Goal: Navigation & Orientation: Find specific page/section

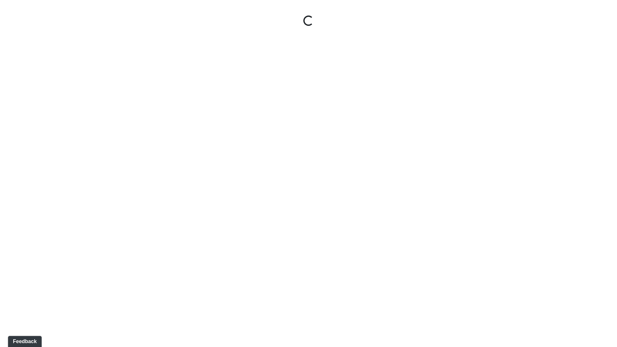
select select "1Ea5TY6LXUnFbiVb7DrLFM"
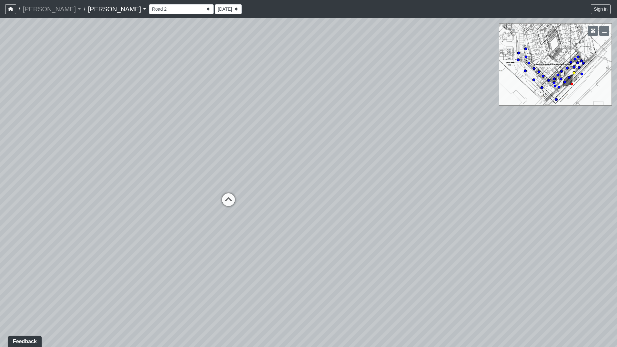
click at [574, 72] on circle at bounding box center [574, 72] width 3 height 3
click at [542, 88] on circle at bounding box center [542, 87] width 3 height 3
drag, startPoint x: 265, startPoint y: 200, endPoint x: 506, endPoint y: 204, distance: 240.5
click at [506, 204] on div "Loading... Road 1 Loading... Front Sidewalk 2 Loading... Road 3 Loading... Fron…" at bounding box center [308, 182] width 617 height 329
drag, startPoint x: 251, startPoint y: 205, endPoint x: 134, endPoint y: 187, distance: 118.3
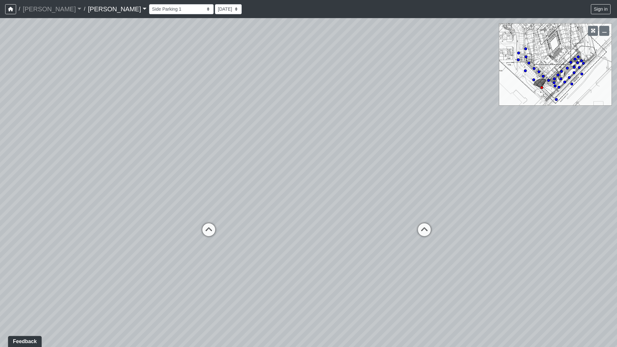
click at [134, 187] on div "Loading... Road 1 Loading... Front Sidewalk 2 Loading... Road 3 Loading... Fron…" at bounding box center [308, 182] width 617 height 329
drag, startPoint x: 518, startPoint y: 192, endPoint x: 85, endPoint y: 180, distance: 433.4
click at [85, 180] on div "Loading... Road 1 Loading... Front Sidewalk 2 Loading... Road 3 Loading... Fron…" at bounding box center [308, 182] width 617 height 329
click at [422, 206] on div "Loading... Road 1 Loading... Front Sidewalk 2 Loading... Road 3 Loading... Fron…" at bounding box center [308, 182] width 617 height 329
click at [555, 98] on icon at bounding box center [556, 99] width 3 height 3
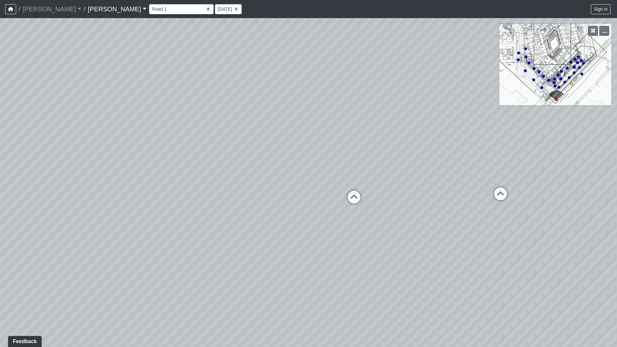
click at [573, 84] on circle at bounding box center [572, 84] width 3 height 3
drag, startPoint x: 520, startPoint y: 201, endPoint x: 591, endPoint y: 187, distance: 71.7
click at [591, 187] on div "Loading... Road 1 Loading... Front Sidewalk 2 Loading... Road 3 Loading... Fron…" at bounding box center [308, 182] width 617 height 329
drag, startPoint x: 306, startPoint y: 213, endPoint x: 130, endPoint y: 213, distance: 176.6
click at [130, 213] on div "Loading... Road 1 Loading... Front Sidewalk 2 Loading... Road 3 Loading... Fron…" at bounding box center [308, 182] width 617 height 329
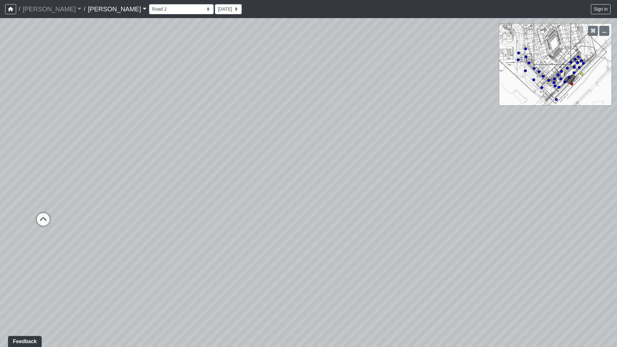
click at [582, 75] on circle at bounding box center [582, 74] width 3 height 3
select select "7FVAbtvHWLnxrtYwspBLiW"
drag, startPoint x: 246, startPoint y: 178, endPoint x: 422, endPoint y: 177, distance: 176.3
click at [422, 177] on div "Loading... Road 1 Loading... Front Sidewalk 2 Loading... Road 3 Loading... Fron…" at bounding box center [308, 182] width 617 height 329
